Goal: Task Accomplishment & Management: Use online tool/utility

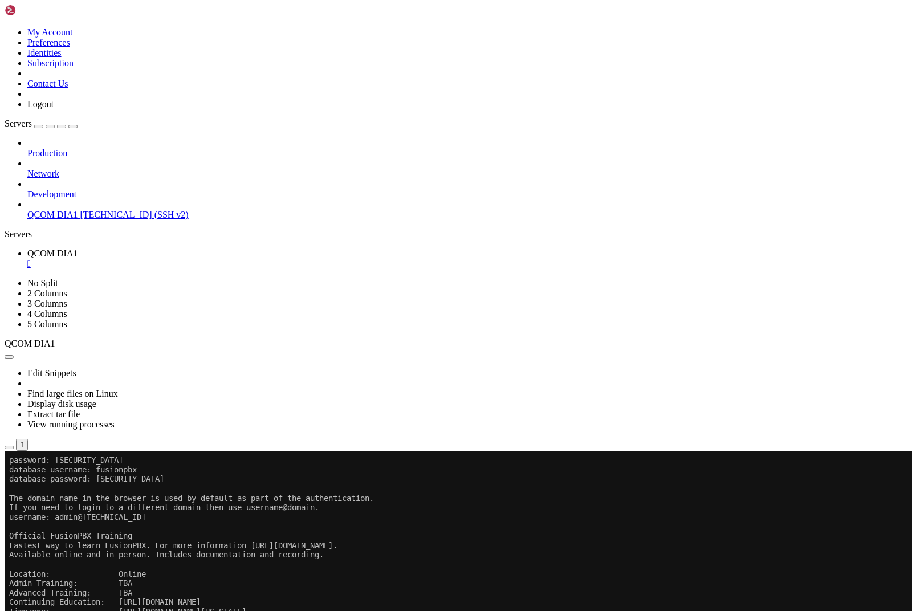
scroll to position [82426, 0]
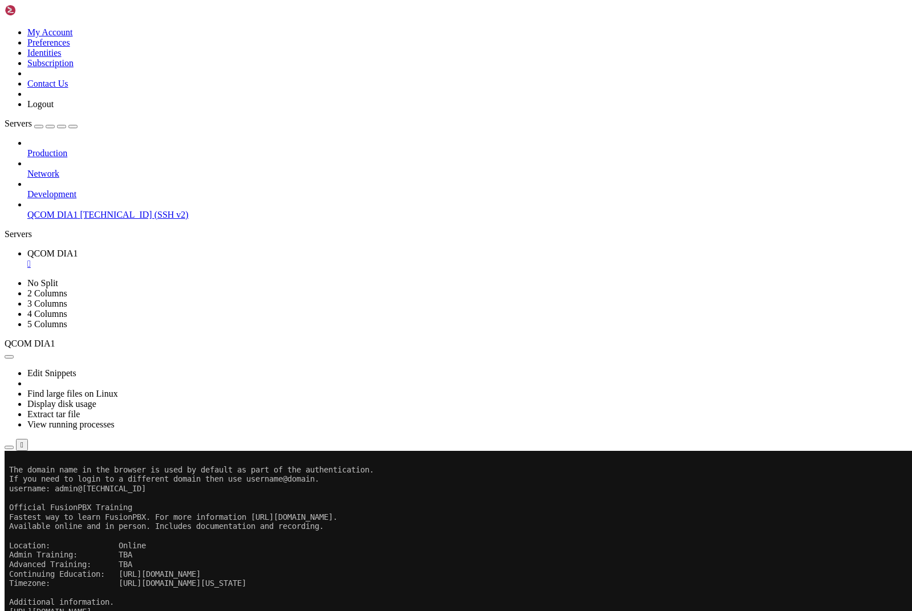
paste textarea "cd /var/www/fusionpbx/app/user_settings/resources/cli php reset_password.php ad…"
type textarea "cd /var/www/fusionpbx/app/user_settings/resources/cli php reset_password.php ad…"
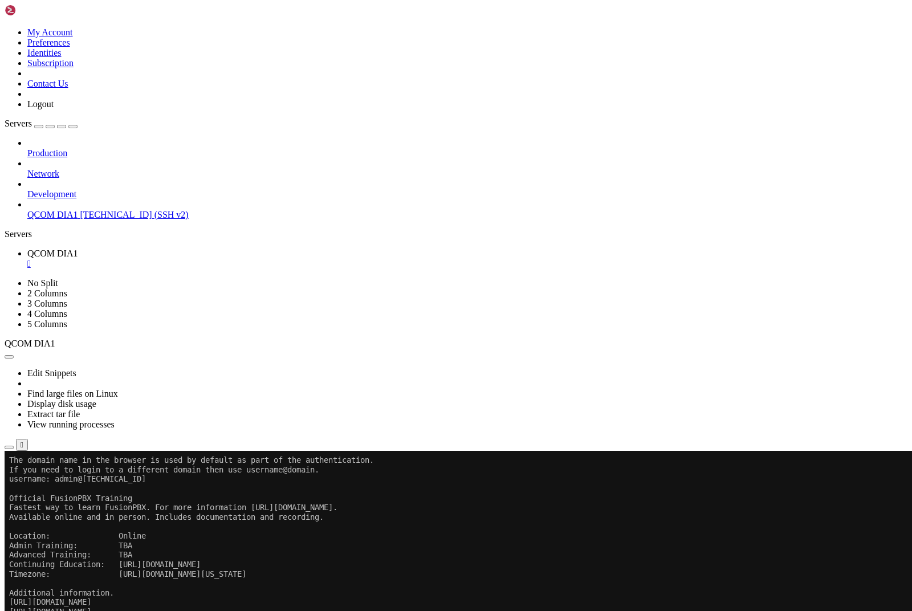
scroll to position [82464, 0]
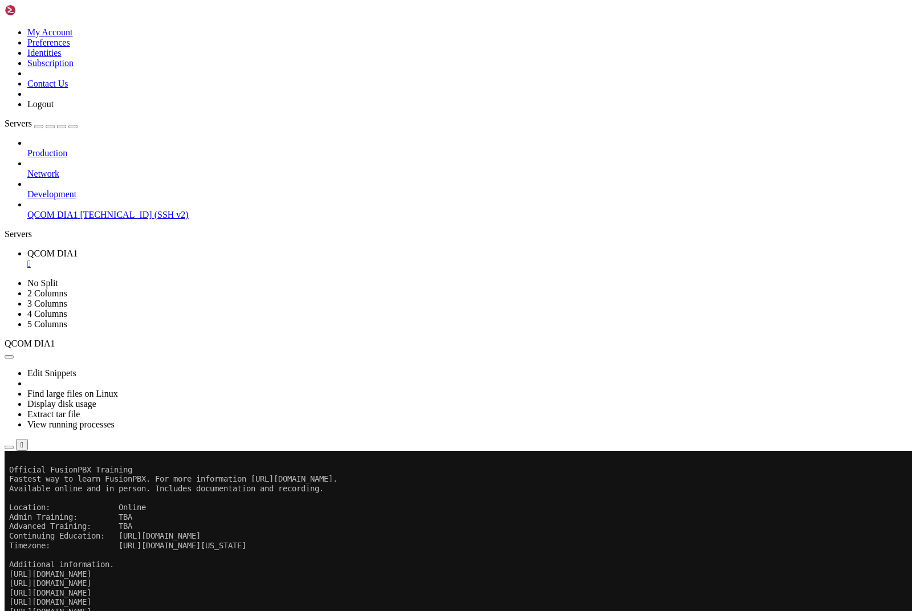
type textarea "sudo -u postgres psql"
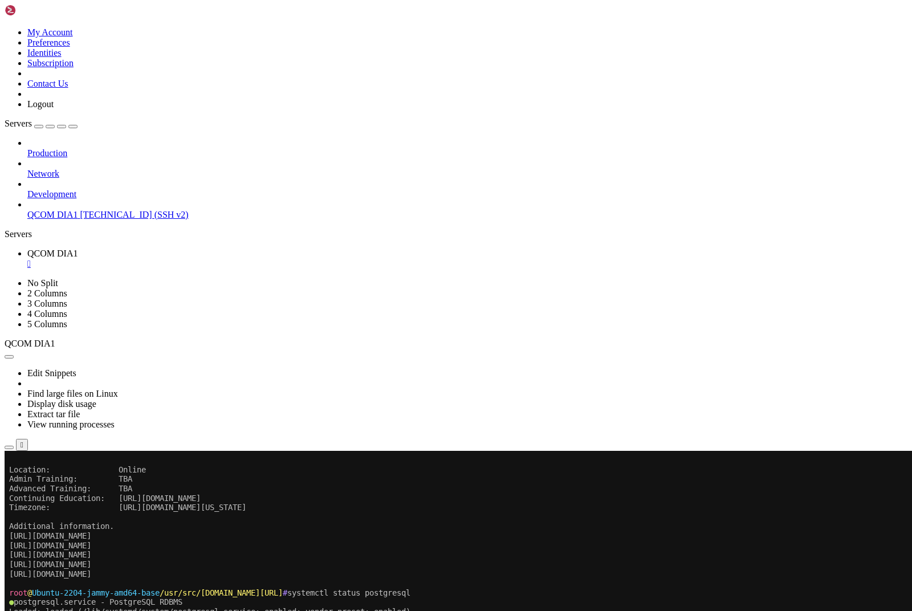
scroll to position [82521, 0]
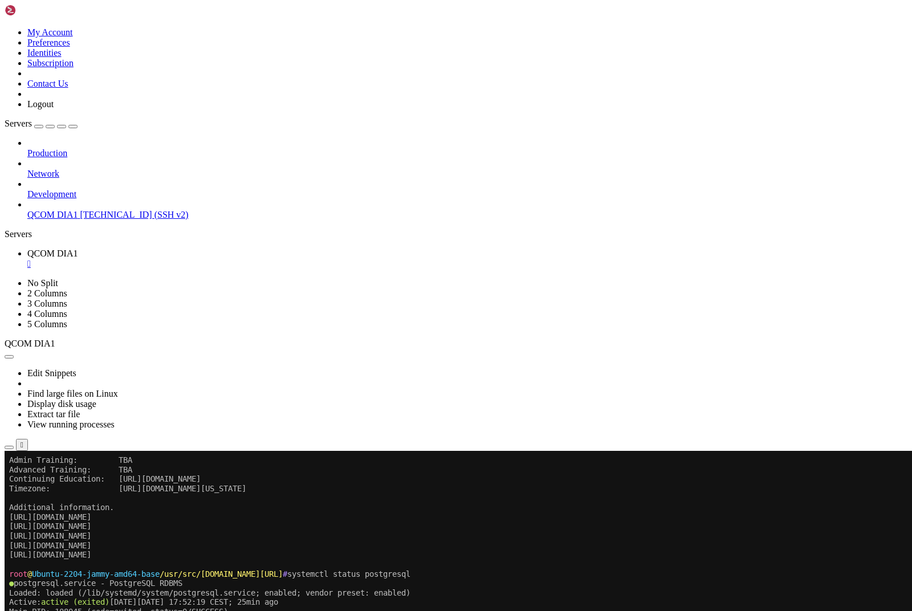
paste textarea "UPDATE v_users SET password = [SECURITY_DATA]'NuevaClave123') WHERE username = …"
type textarea "UPDATE v_users SET password = [SECURITY_DATA]'NuevaClave123') WHERE username = …"
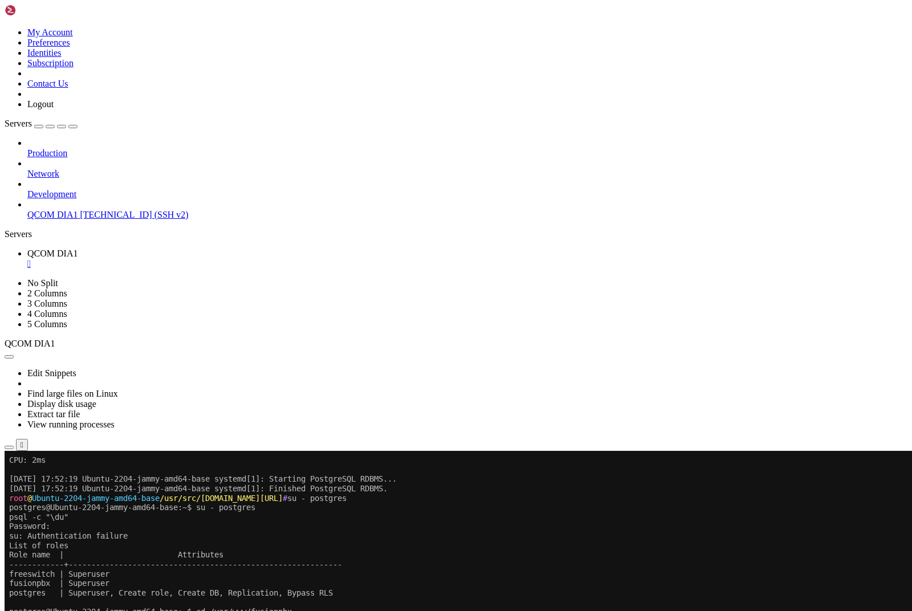
scroll to position [82701, 0]
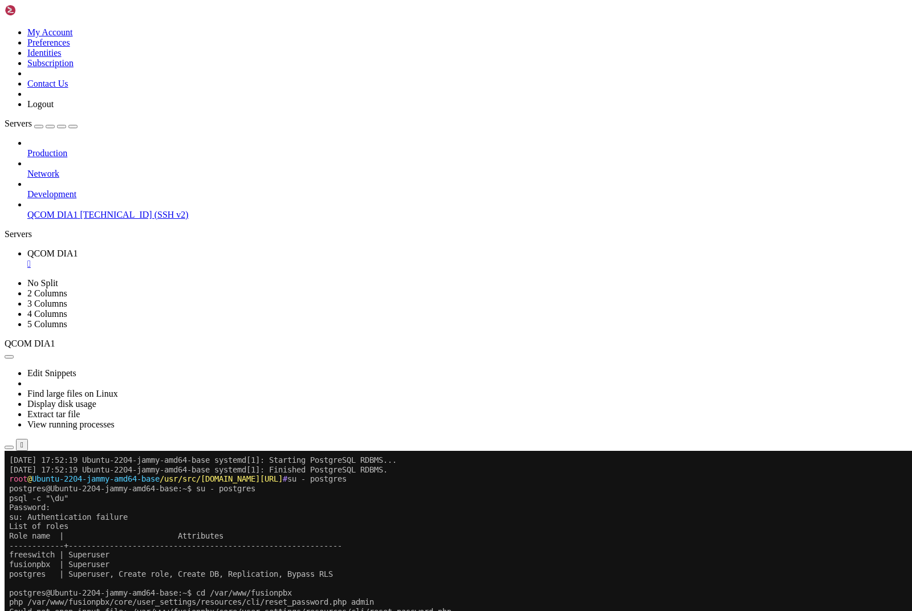
type textarea "systemctl list-units --type=service | grep -E 'nginx|php'"
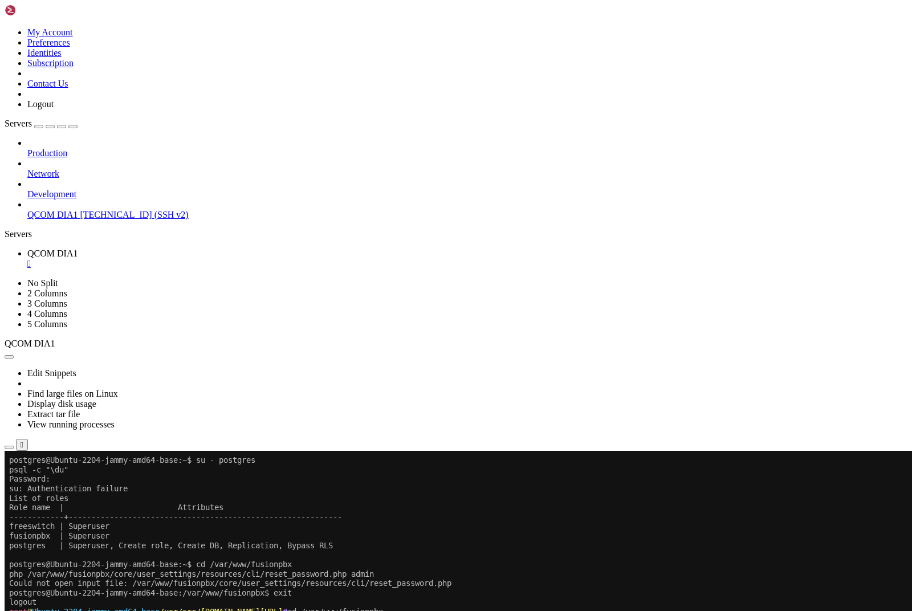
paste textarea "systemctl restart nginx systemctl restart php8.3-fpm"
type textarea "systemctl restart nginx systemctl restart php8.3-fpm"
paste textarea "systemctl restart nginx systemctl restart php8.3-fpm"
type textarea "systemctl restart nginx systemctl restart php8.3-fpm"
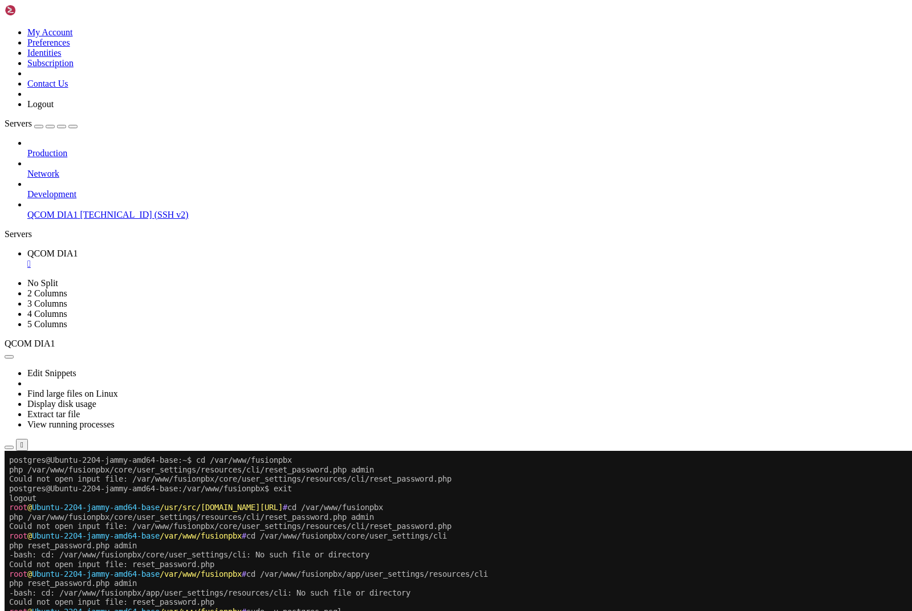
scroll to position [82834, 0]
click at [25, 119] on span "Servers" at bounding box center [18, 124] width 27 height 10
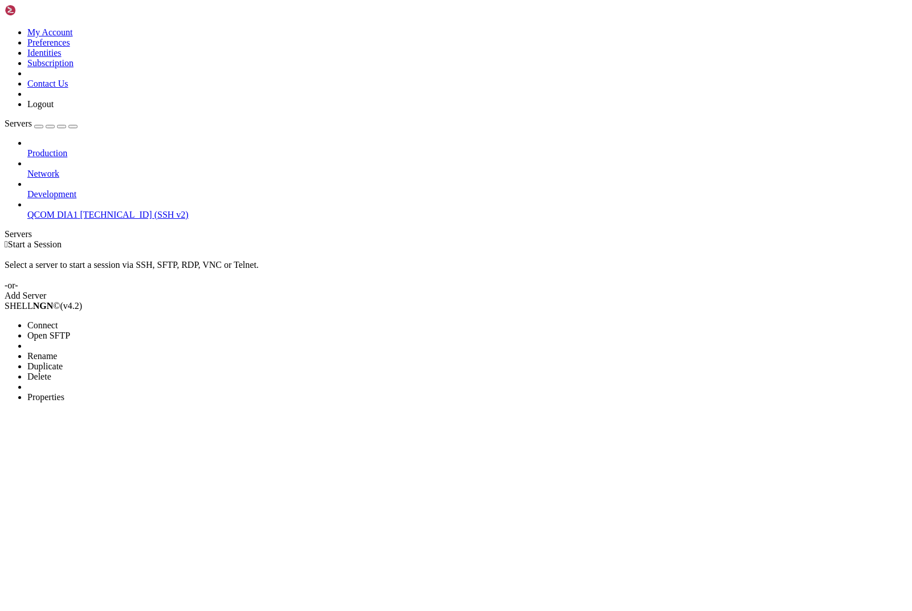
click at [74, 320] on li "Connect" at bounding box center [79, 325] width 104 height 10
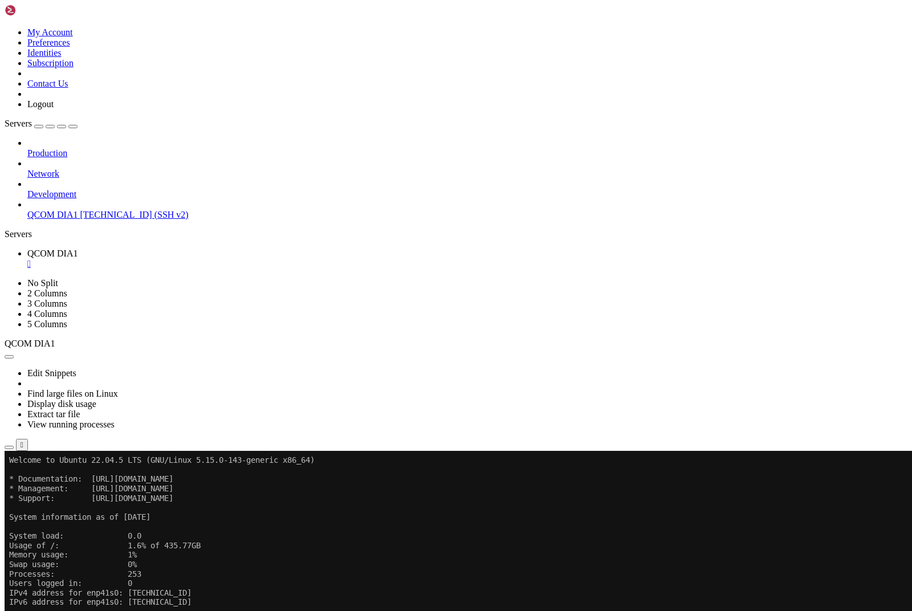
scroll to position [8, 0]
